Goal: Information Seeking & Learning: Learn about a topic

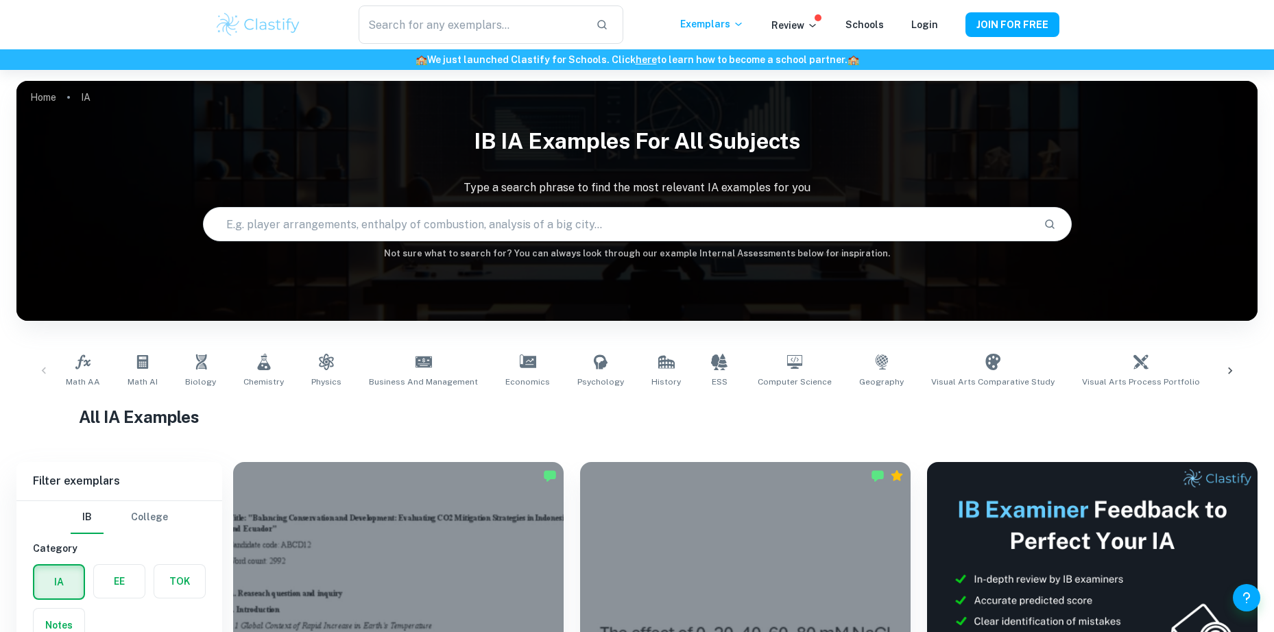
scroll to position [137, 0]
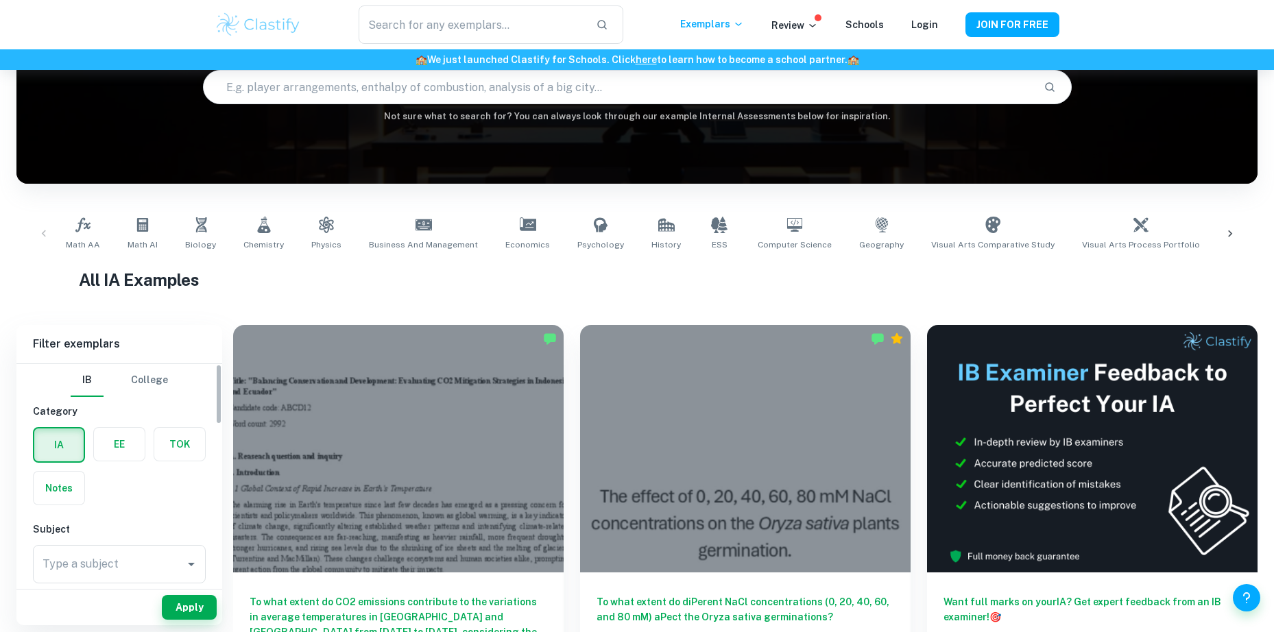
click at [121, 442] on label "button" at bounding box center [119, 444] width 51 height 33
click at [0, 0] on input "radio" at bounding box center [0, 0] width 0 height 0
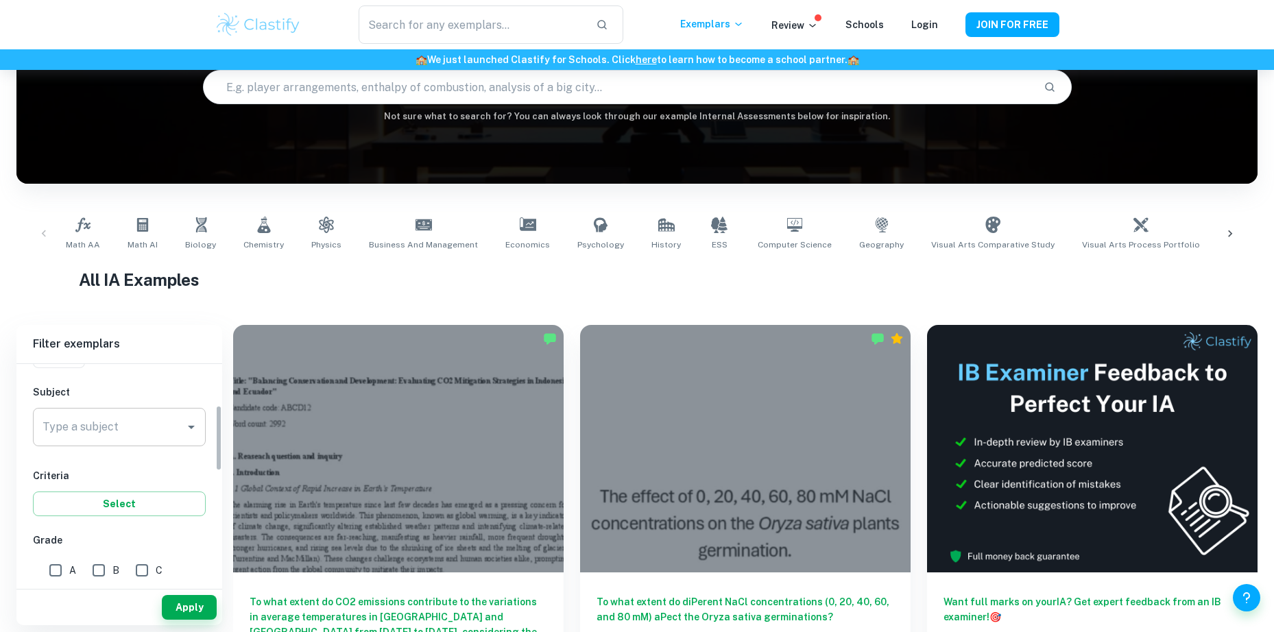
click at [126, 420] on input "Type a subject" at bounding box center [109, 427] width 140 height 26
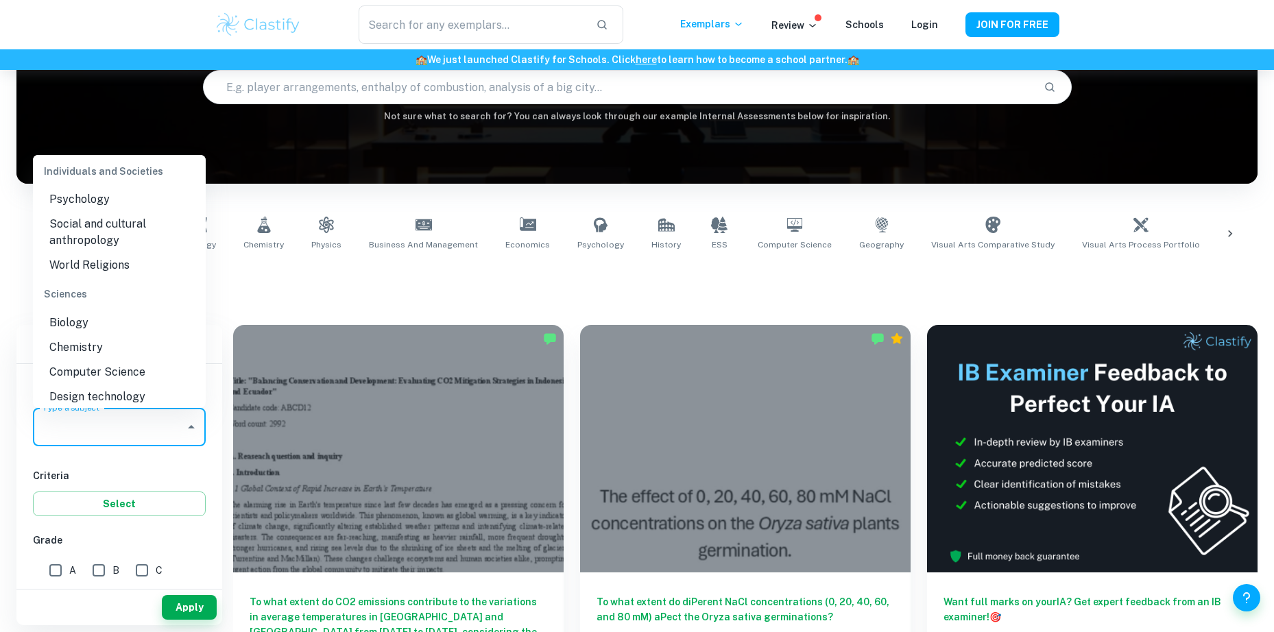
scroll to position [1440, 0]
click at [95, 210] on li "Psychology" at bounding box center [119, 197] width 173 height 25
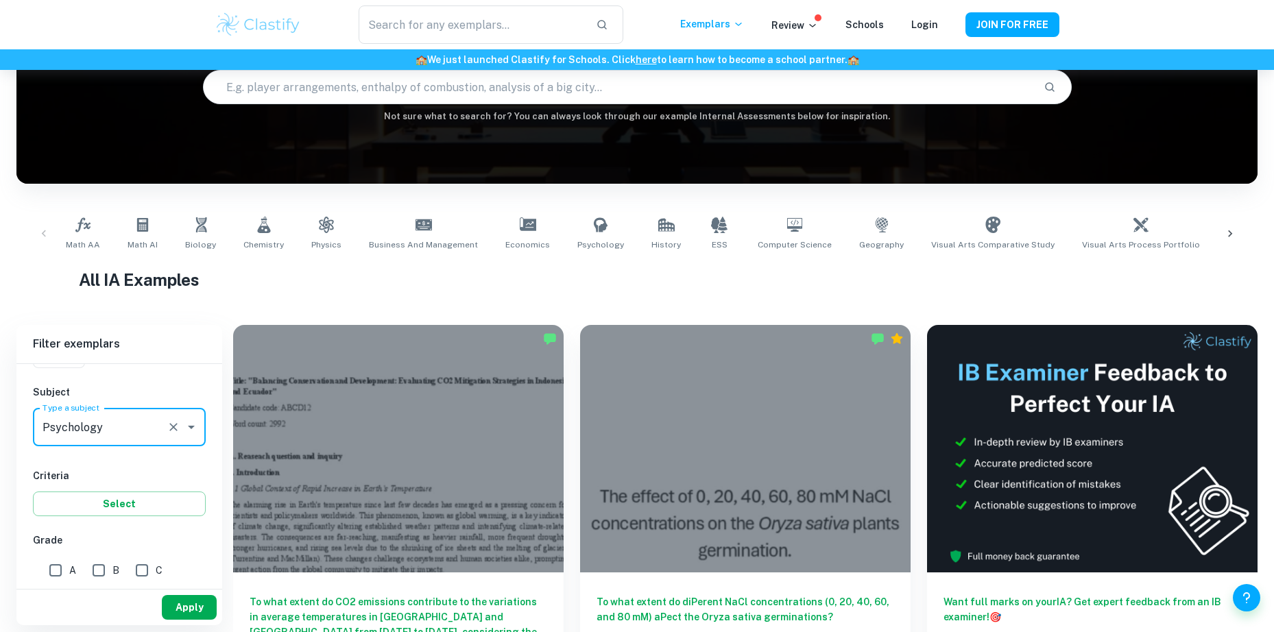
click at [187, 598] on button "Apply" at bounding box center [189, 607] width 55 height 25
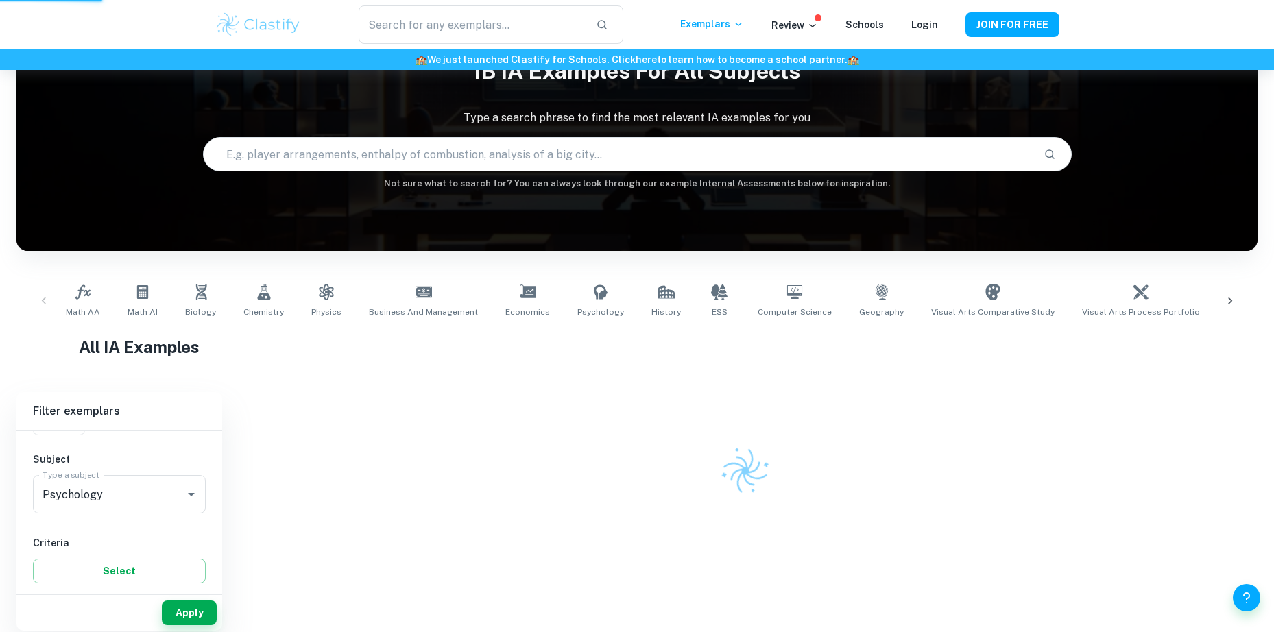
scroll to position [70, 0]
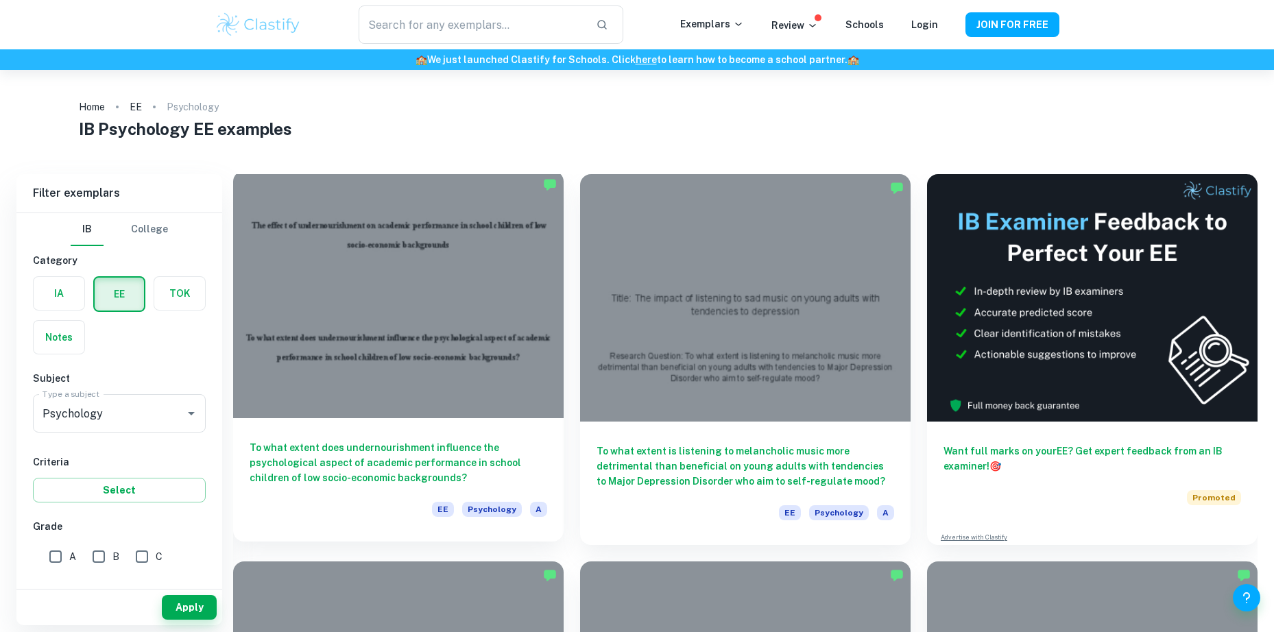
click at [404, 342] on div at bounding box center [398, 295] width 331 height 248
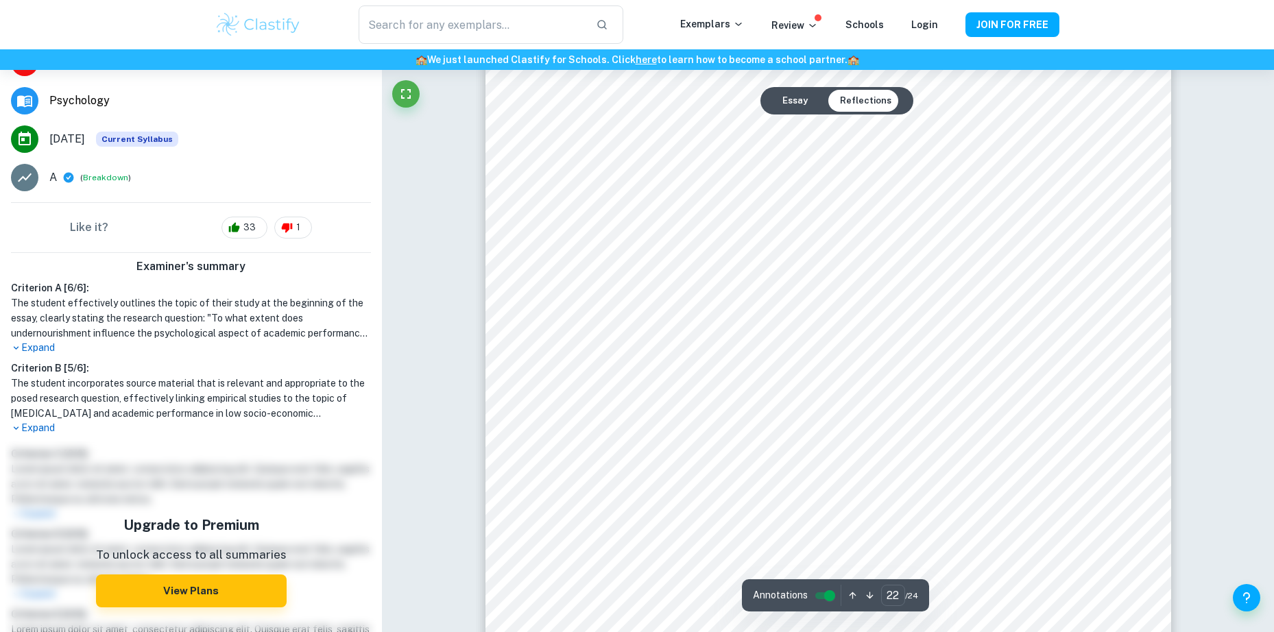
scroll to position [21286, 0]
drag, startPoint x: 451, startPoint y: 468, endPoint x: 481, endPoint y: 394, distance: 79.3
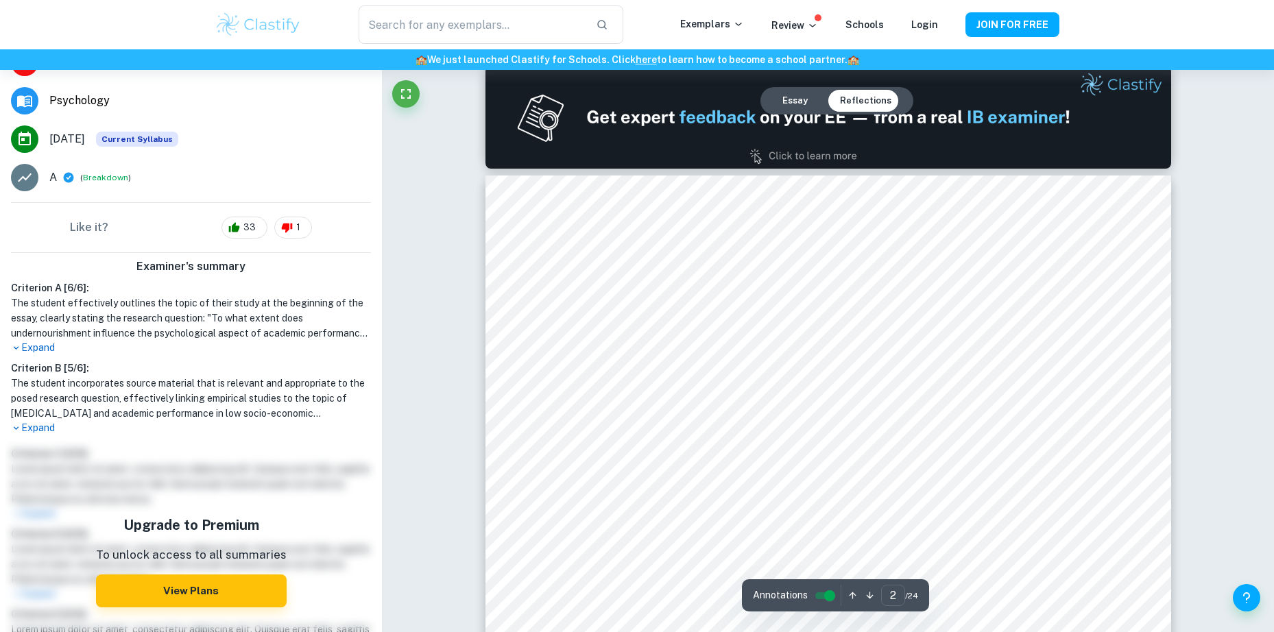
scroll to position [1166, 0]
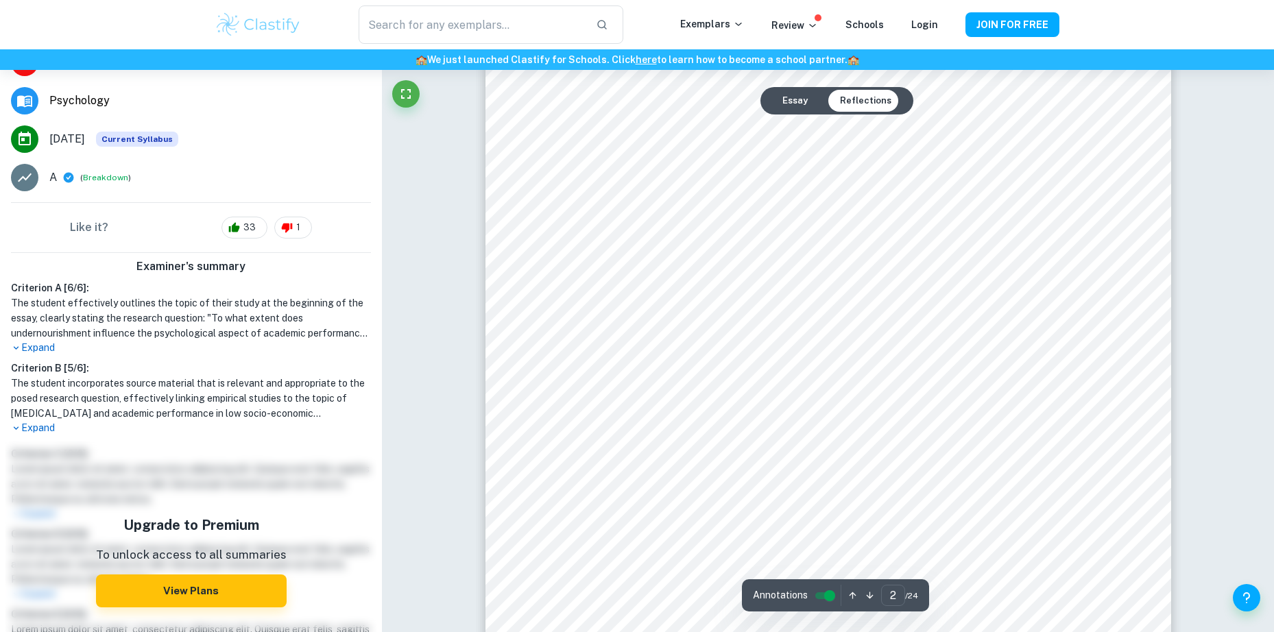
type input "3"
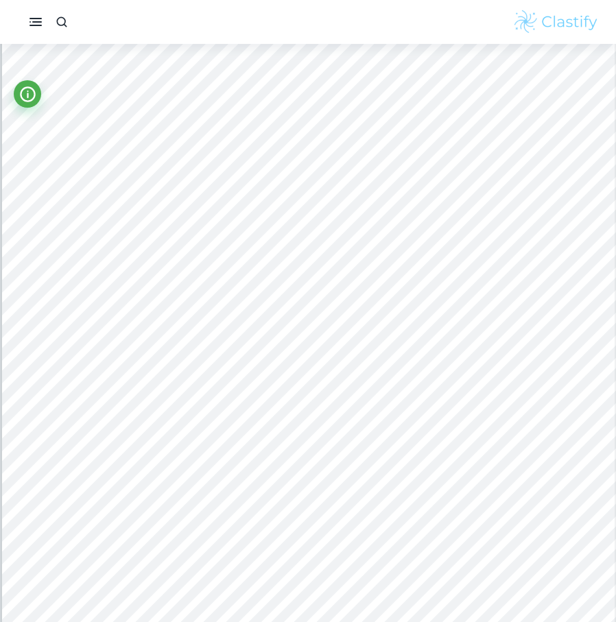
scroll to position [1988, 0]
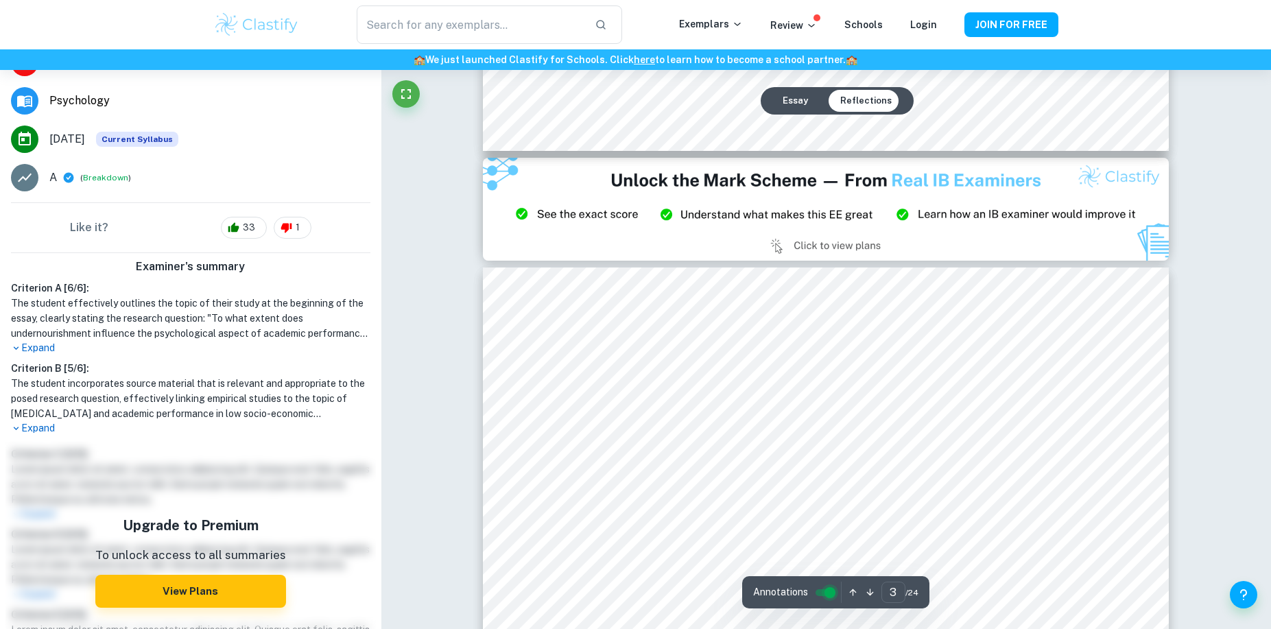
click at [830, 595] on input "controlled" at bounding box center [829, 592] width 49 height 16
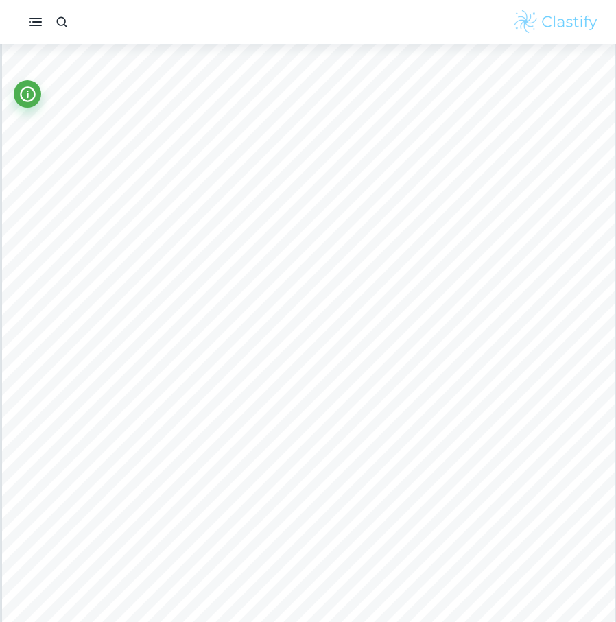
scroll to position [2057, 0]
